Goal: Task Accomplishment & Management: Complete application form

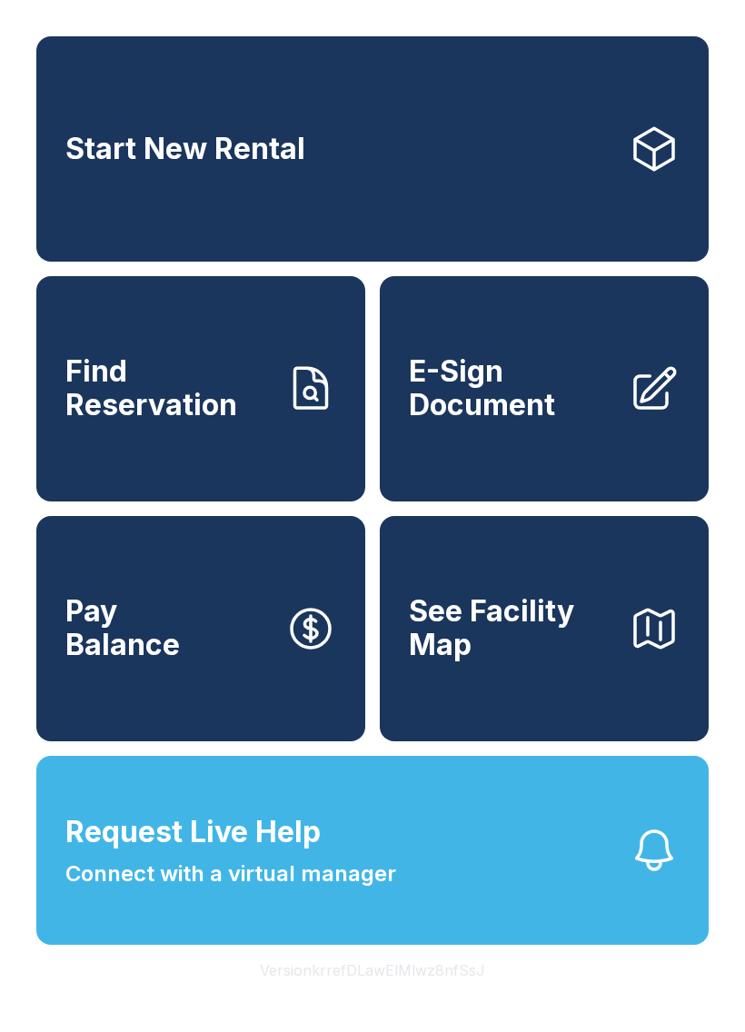
click at [598, 876] on button "Request Live Help Connect with a virtual manager" at bounding box center [372, 850] width 672 height 189
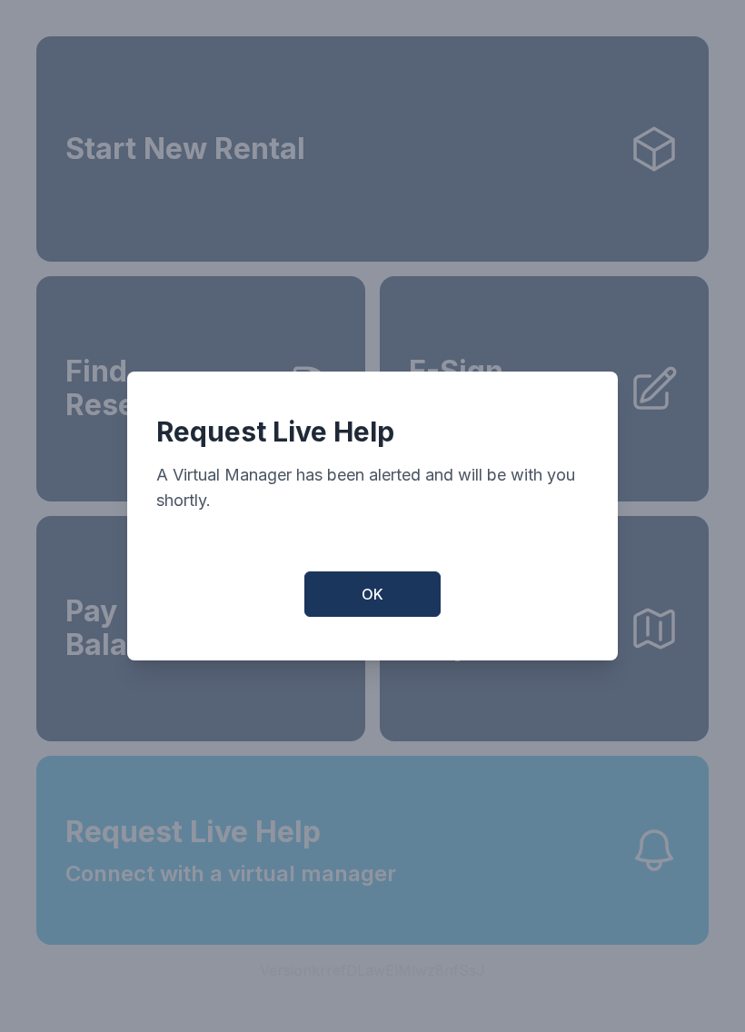
click at [409, 584] on button "OK" at bounding box center [372, 593] width 136 height 45
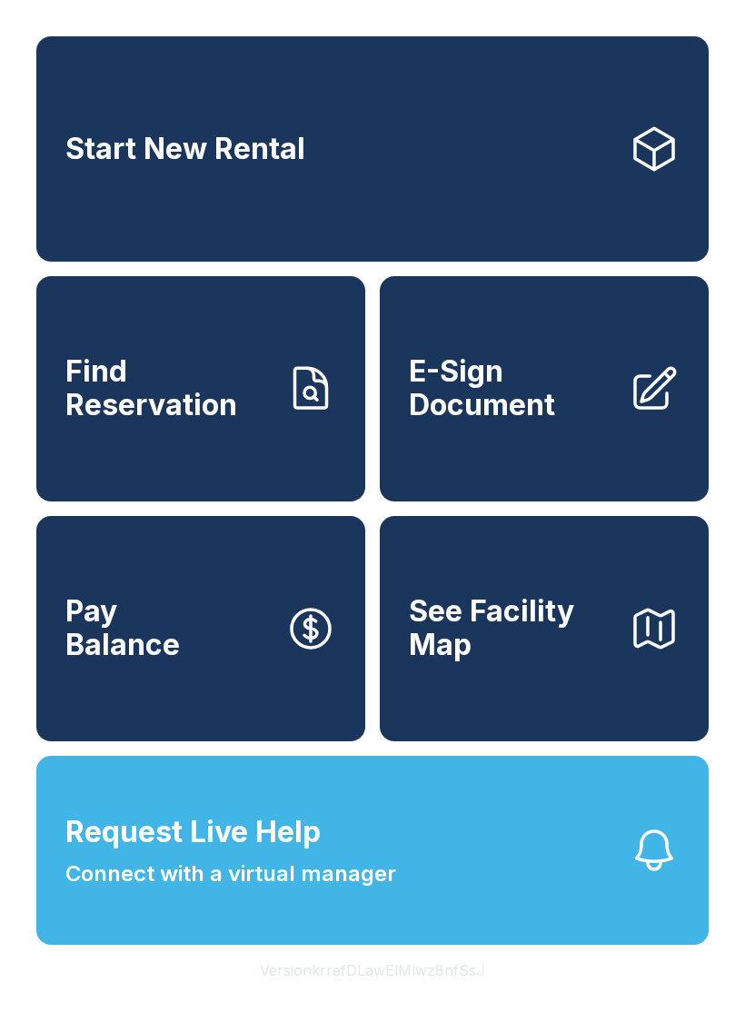
click at [545, 419] on span "E-Sign Document" at bounding box center [511, 388] width 205 height 66
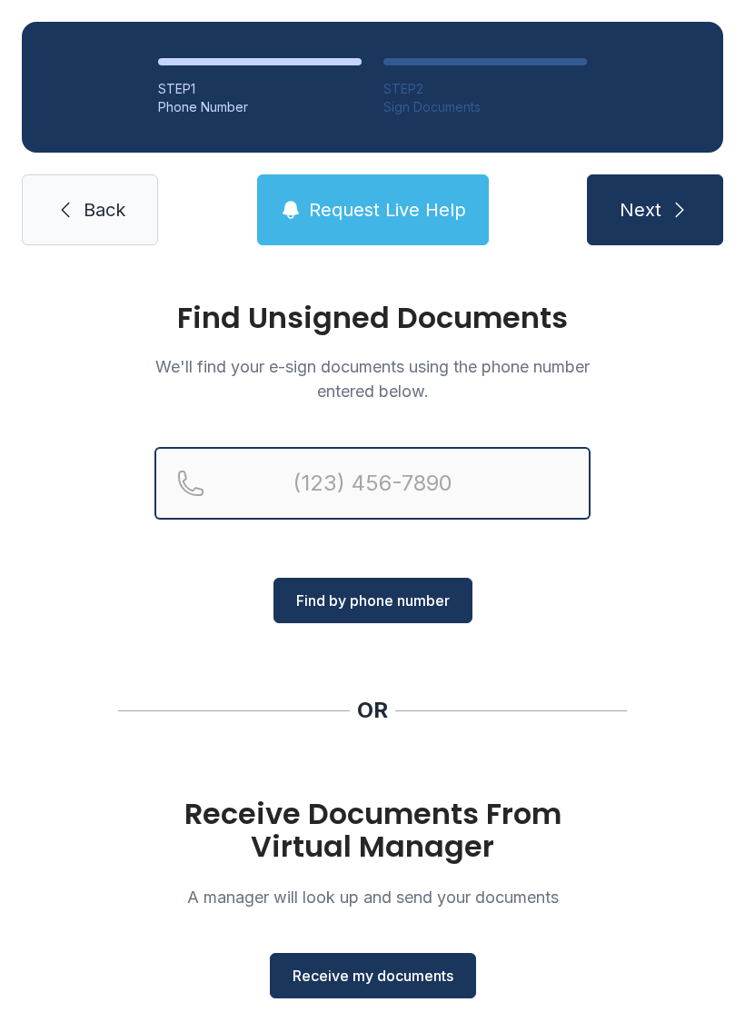
click at [476, 486] on input "Reservation phone number" at bounding box center [372, 483] width 436 height 73
type input "("
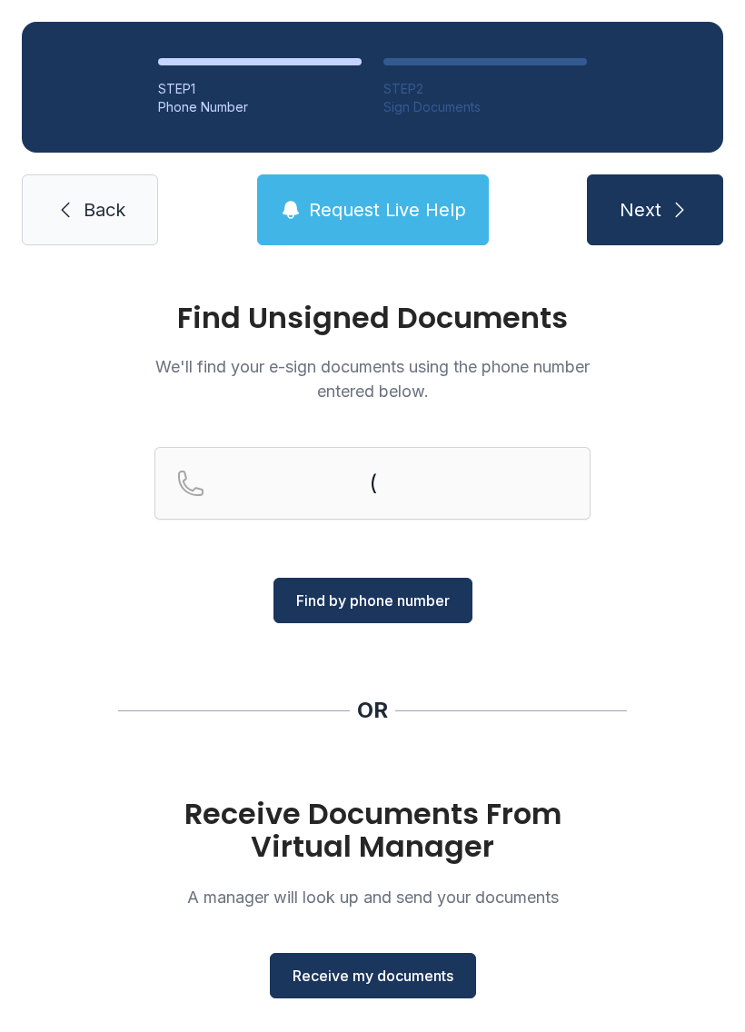
click at [686, 481] on div "Find Unsigned Documents We'll find your e-sign documents using the phone number…" at bounding box center [372, 669] width 745 height 804
click at [425, 969] on span "Receive my documents" at bounding box center [373, 976] width 161 height 22
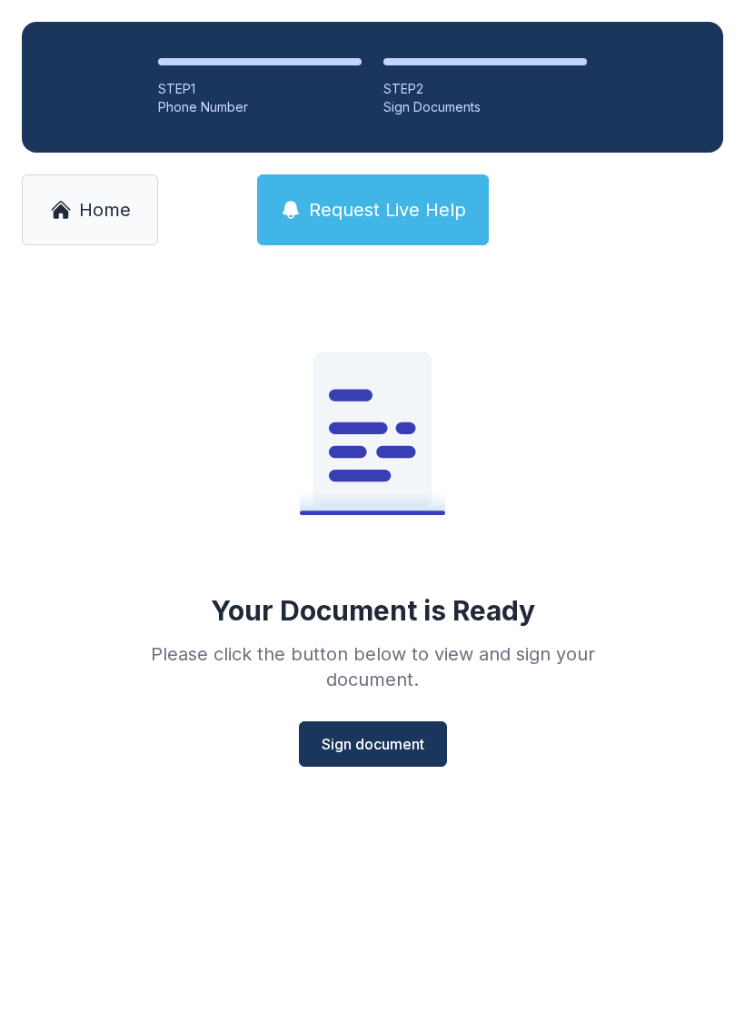
click at [399, 735] on span "Sign document" at bounding box center [373, 744] width 103 height 22
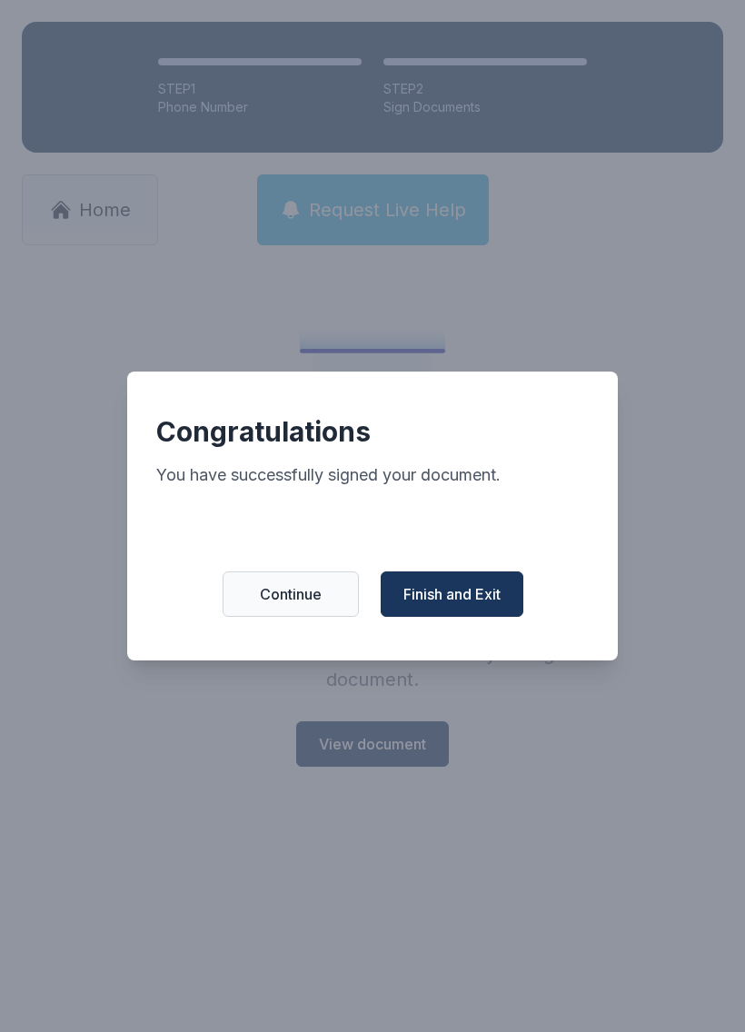
click at [468, 601] on span "Finish and Exit" at bounding box center [451, 594] width 97 height 22
